Goal: Information Seeking & Learning: Learn about a topic

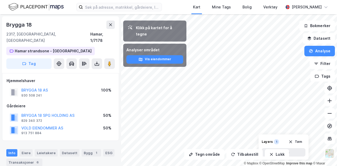
click at [108, 18] on div "Tegn område Tilbakestill Lukk Klikk på kartet for å tegne Analyser området Vis …" at bounding box center [168, 90] width 337 height 152
click at [109, 24] on icon at bounding box center [111, 25] width 4 height 4
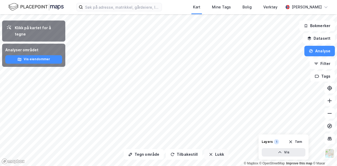
click at [168, 156] on button "Lukk" at bounding box center [217, 154] width 24 height 11
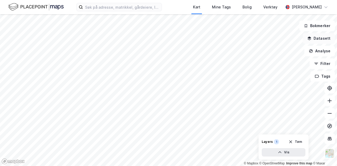
click at [168, 38] on button "Datasett" at bounding box center [319, 38] width 32 height 11
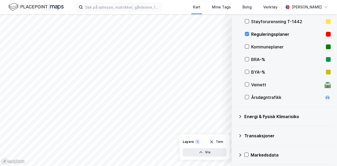
scroll to position [106, 0]
click at [168, 85] on icon at bounding box center [247, 85] width 4 height 4
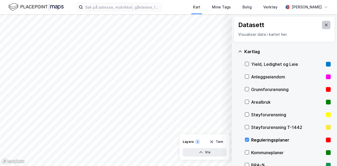
click at [168, 26] on icon at bounding box center [327, 25] width 4 height 4
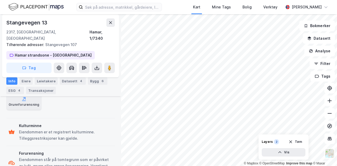
scroll to position [157, 0]
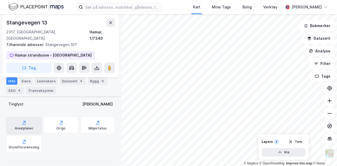
click at [30, 127] on div "Arealplaner" at bounding box center [24, 129] width 19 height 4
